Goal: Browse casually: Explore the website without a specific task or goal

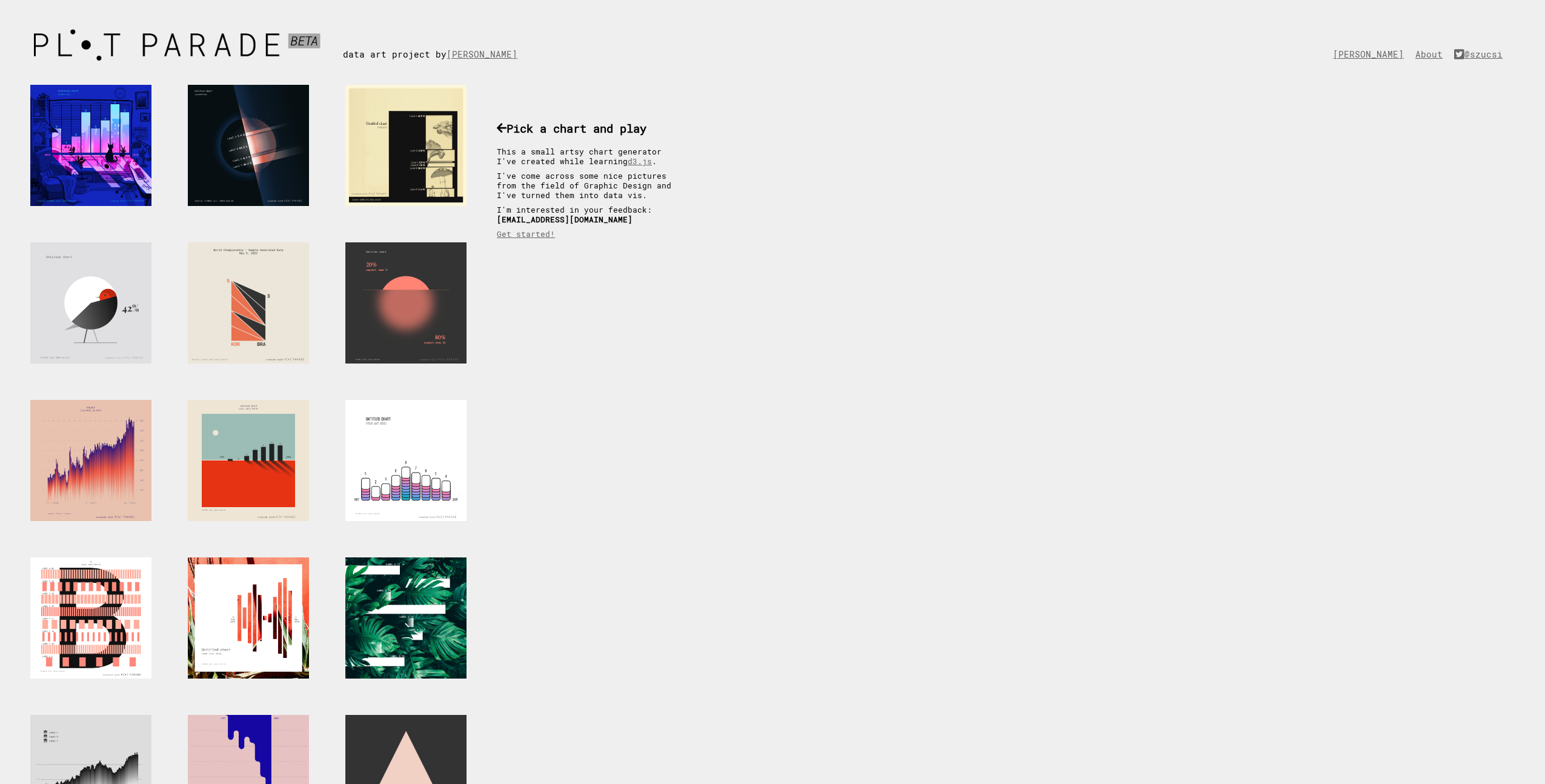
click at [280, 332] on div at bounding box center [248, 303] width 121 height 121
drag, startPoint x: 538, startPoint y: 53, endPoint x: 447, endPoint y: 51, distance: 91.0
click at [447, 51] on div "data art project by [PERSON_NAME]" at bounding box center [439, 41] width 193 height 36
copy link "[PERSON_NAME]"
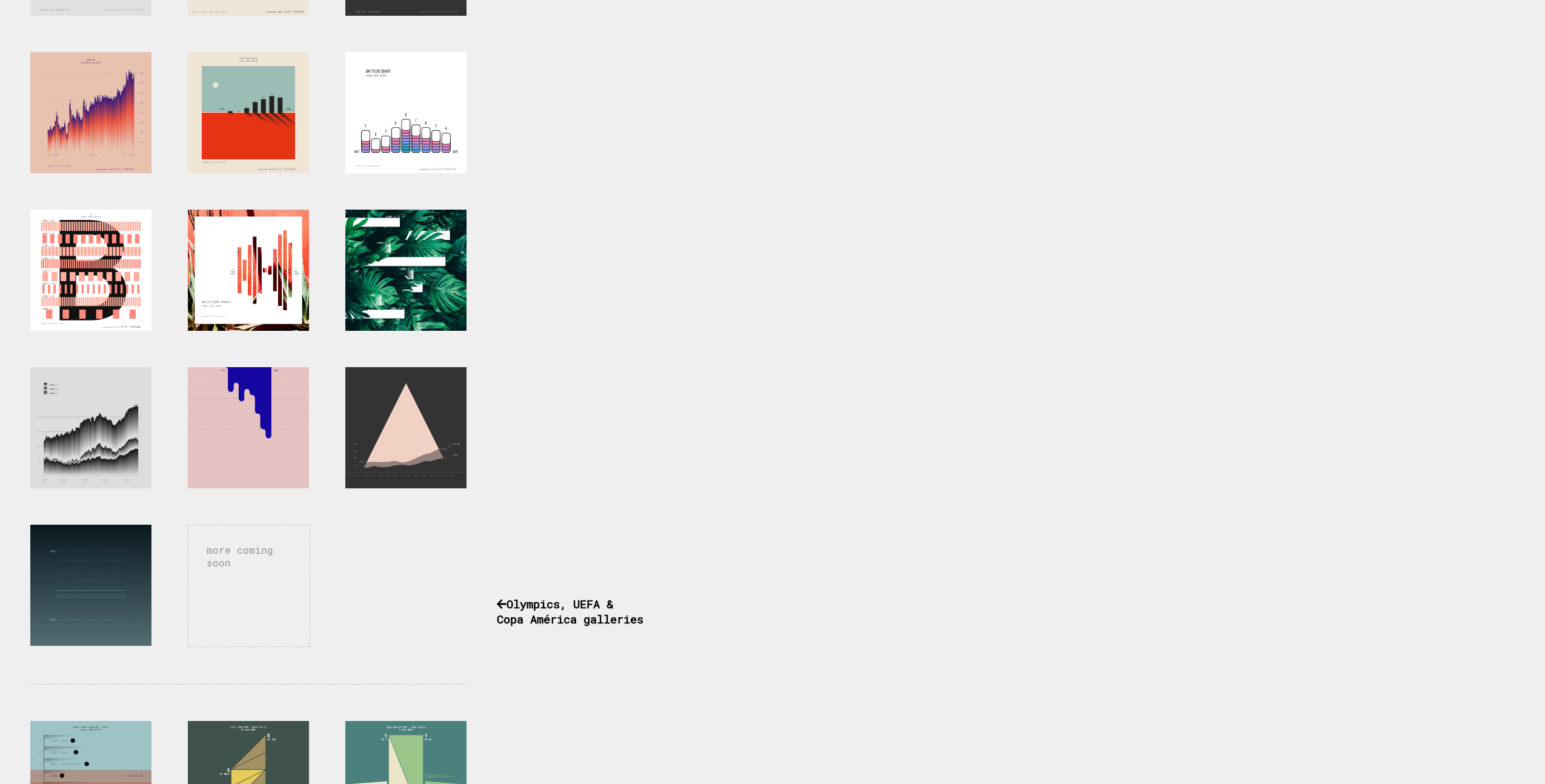
scroll to position [346, 0]
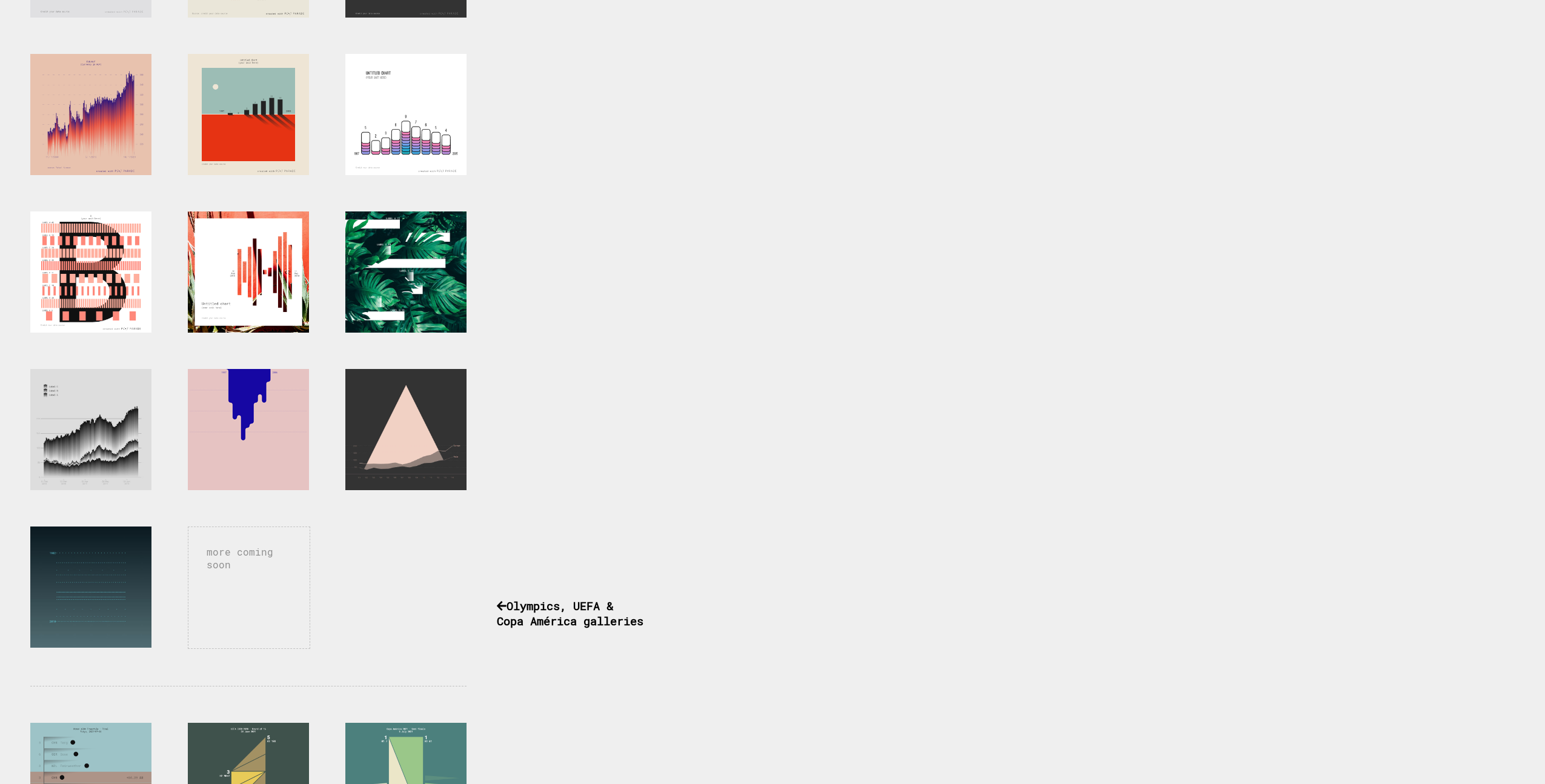
click at [263, 411] on div at bounding box center [248, 429] width 121 height 121
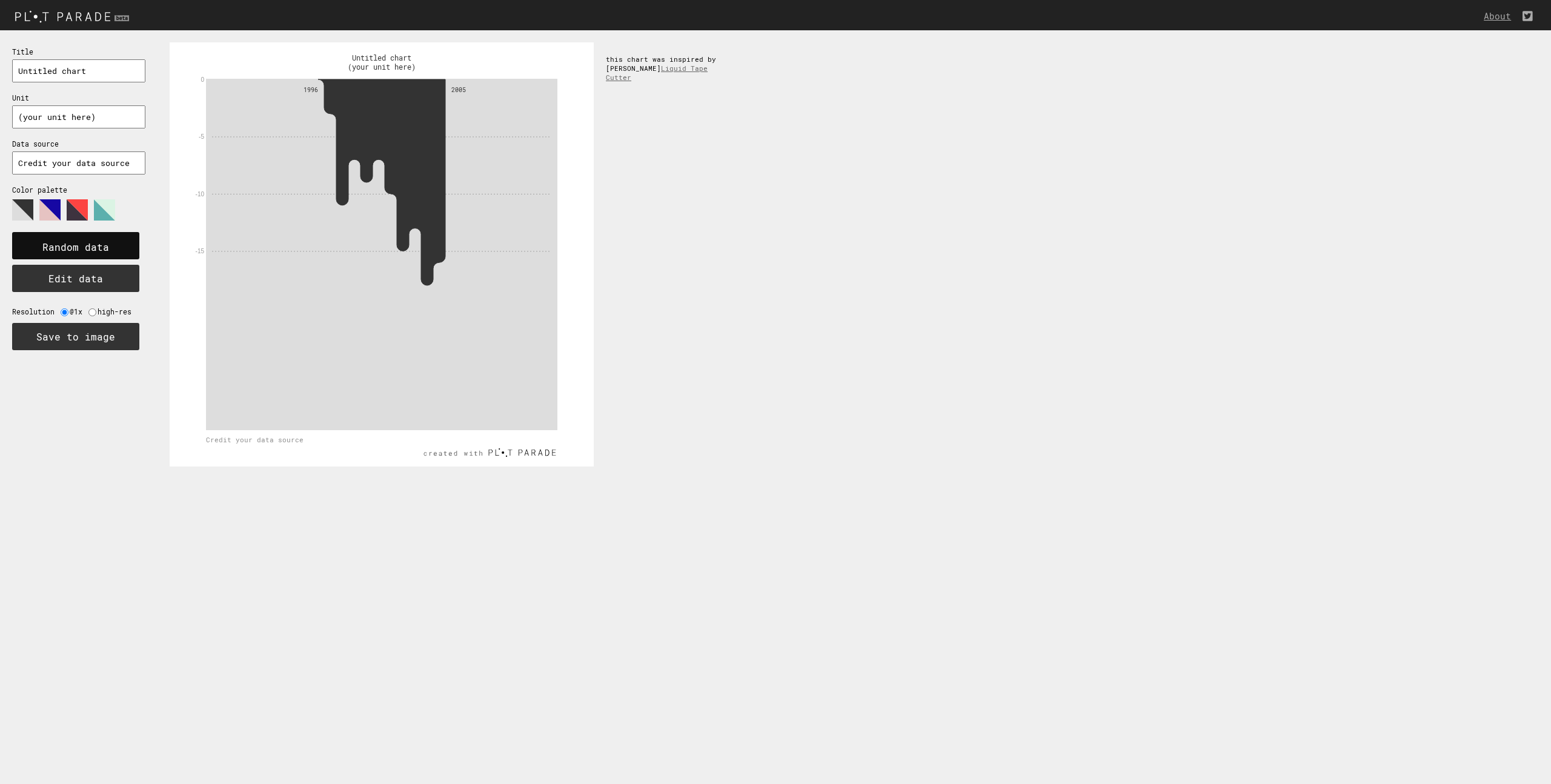
click at [105, 243] on text "Random data" at bounding box center [75, 246] width 67 height 12
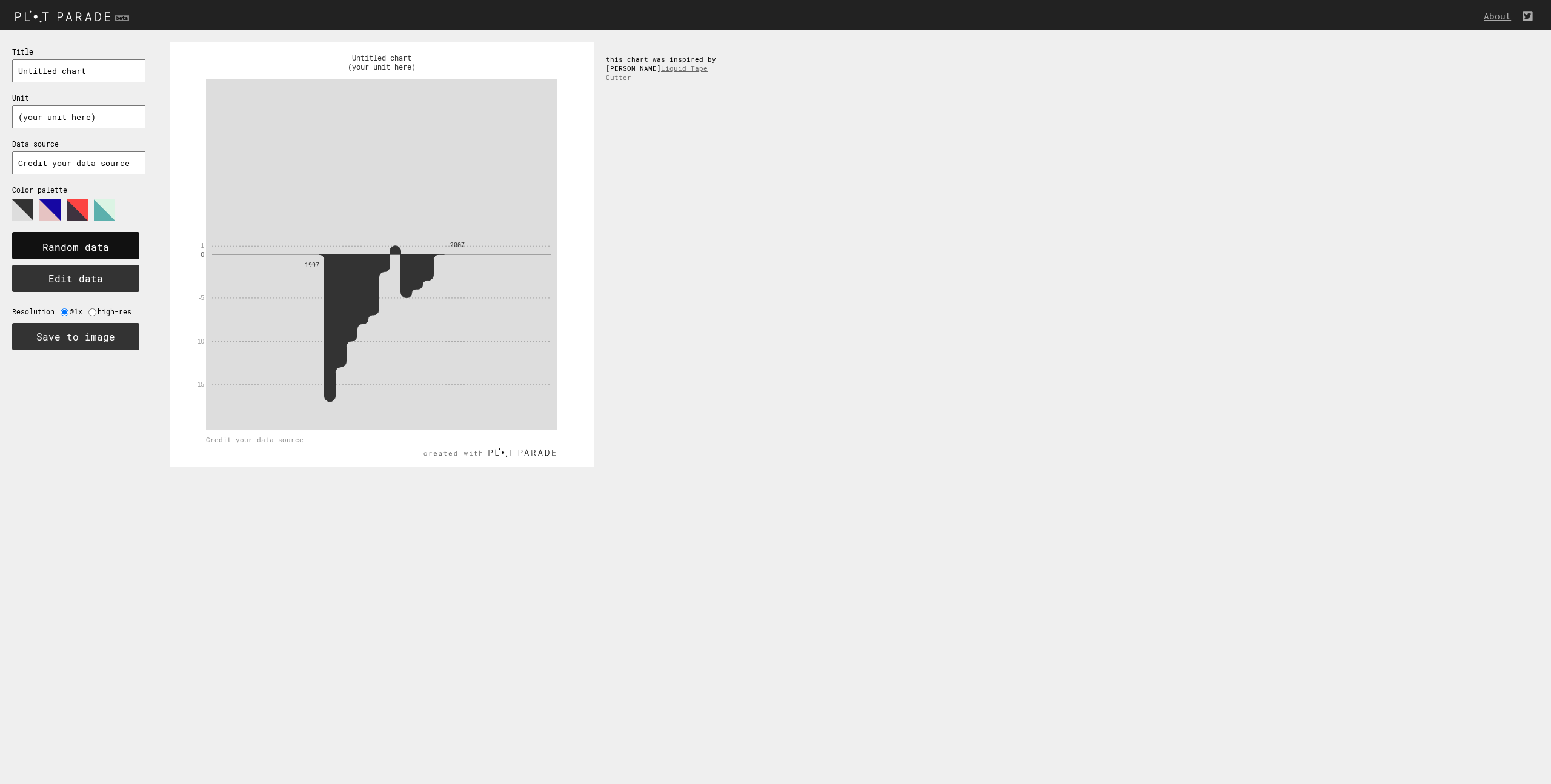
click at [105, 243] on text "Random data" at bounding box center [75, 246] width 67 height 12
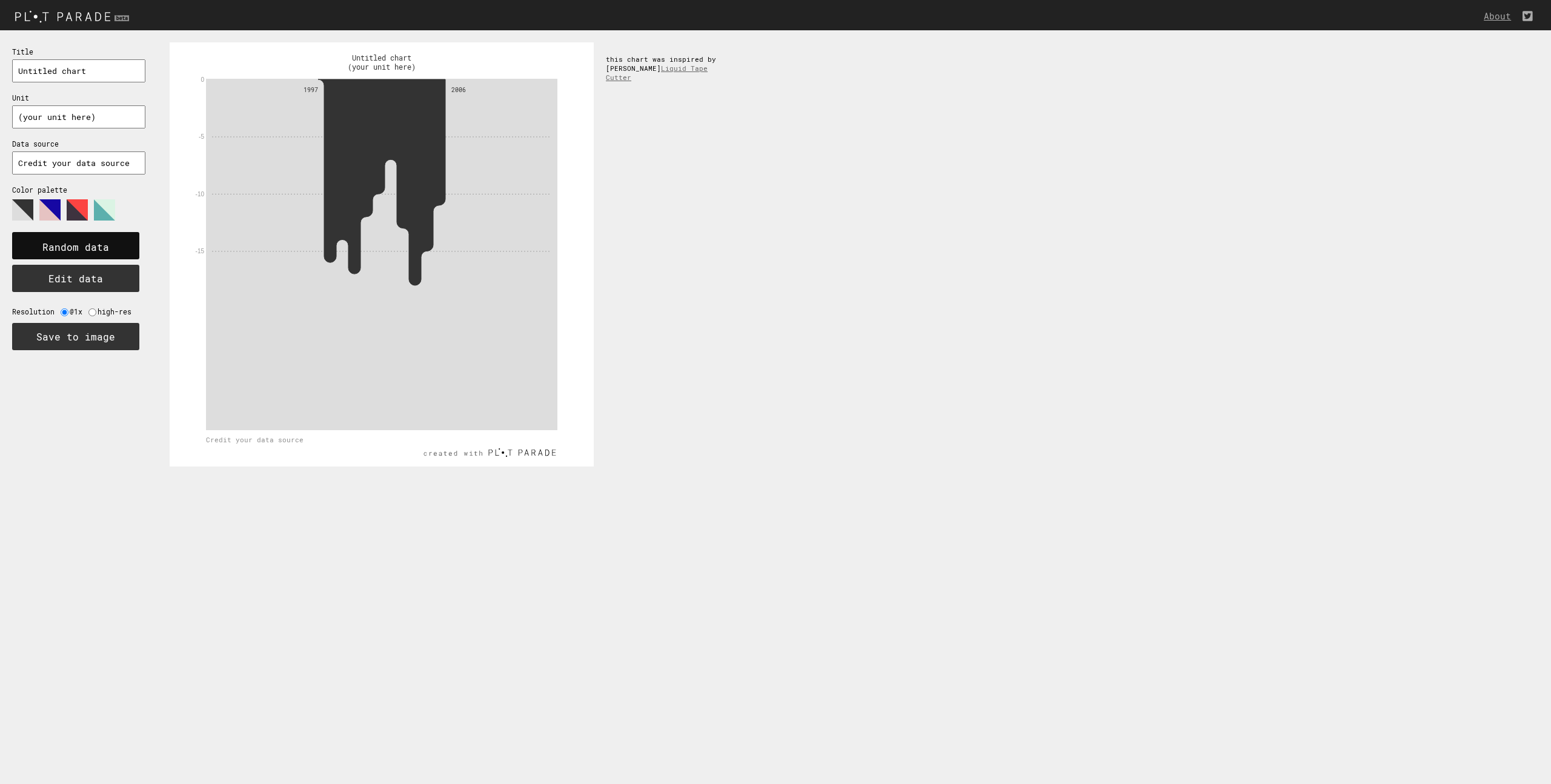
click at [107, 243] on text "Random data" at bounding box center [75, 246] width 67 height 12
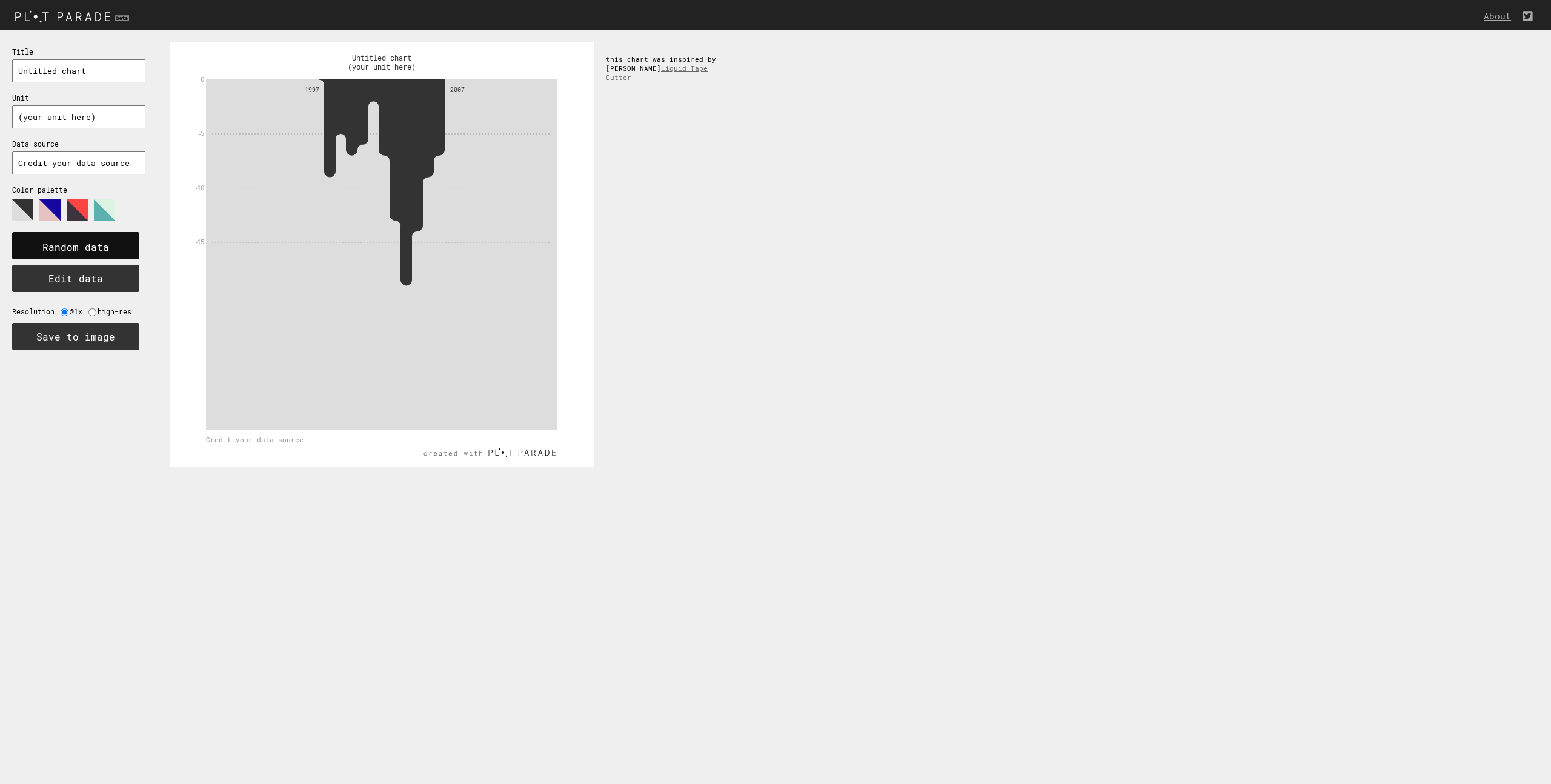
click at [107, 243] on text "Random data" at bounding box center [75, 246] width 67 height 12
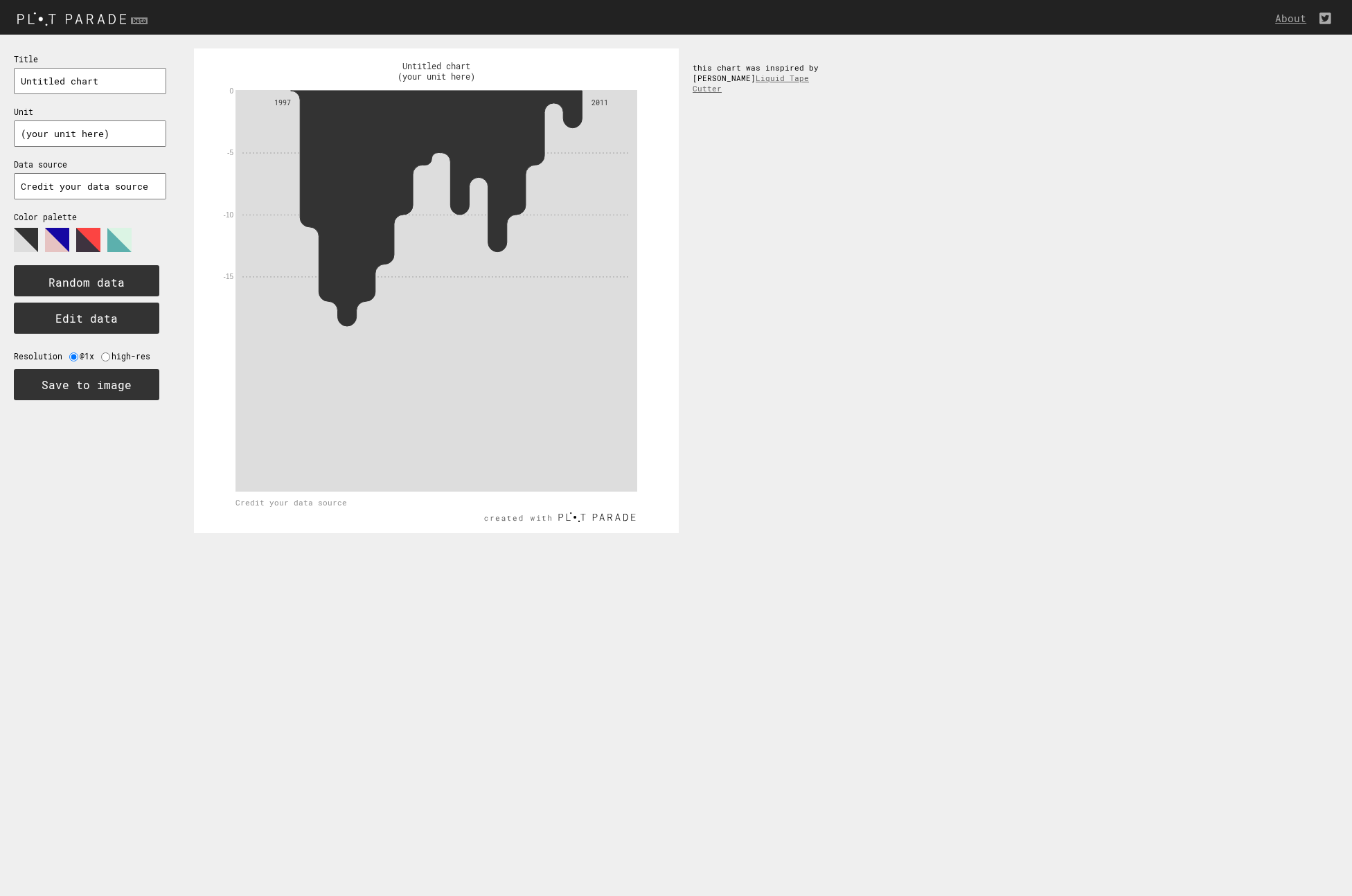
drag, startPoint x: 1170, startPoint y: 214, endPoint x: 1131, endPoint y: 209, distance: 39.3
click at [1170, 215] on div "0 -5 -10 -15 1997 2011 Untitled chart (your unit here) Credit your data source …" at bounding box center [765, 291] width 1171 height 512
click at [795, 78] on link "Liquid Tape Cutter" at bounding box center [750, 83] width 116 height 21
